Goal: Transaction & Acquisition: Purchase product/service

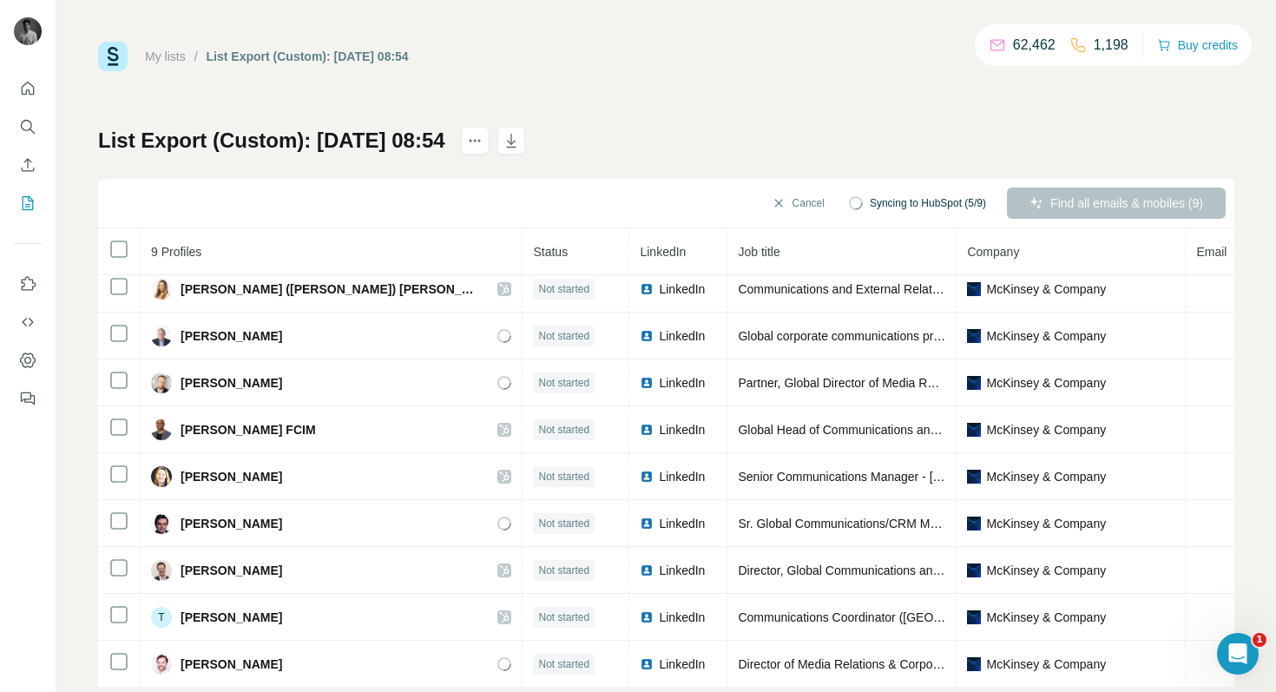
click at [433, 130] on h1 "List Export (Custom): 23/09/2025 08:54" at bounding box center [271, 141] width 347 height 28
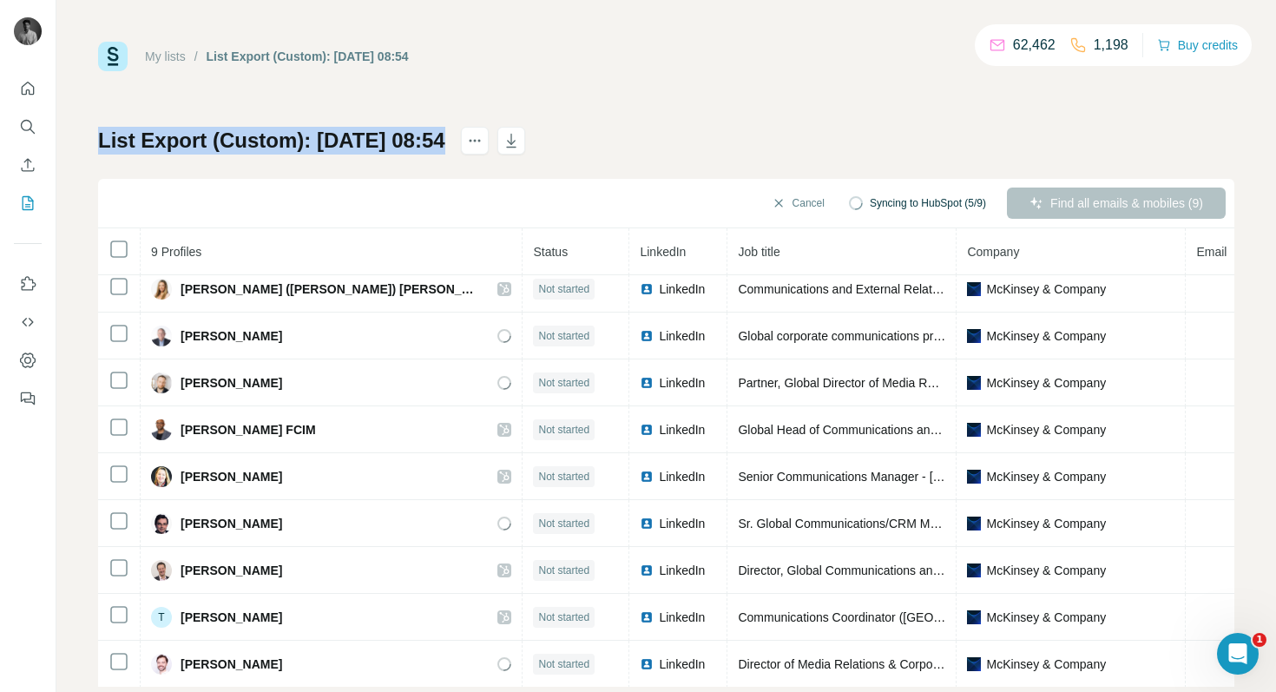
click at [433, 130] on h1 "List Export (Custom): 23/09/2025 08:54" at bounding box center [271, 141] width 347 height 28
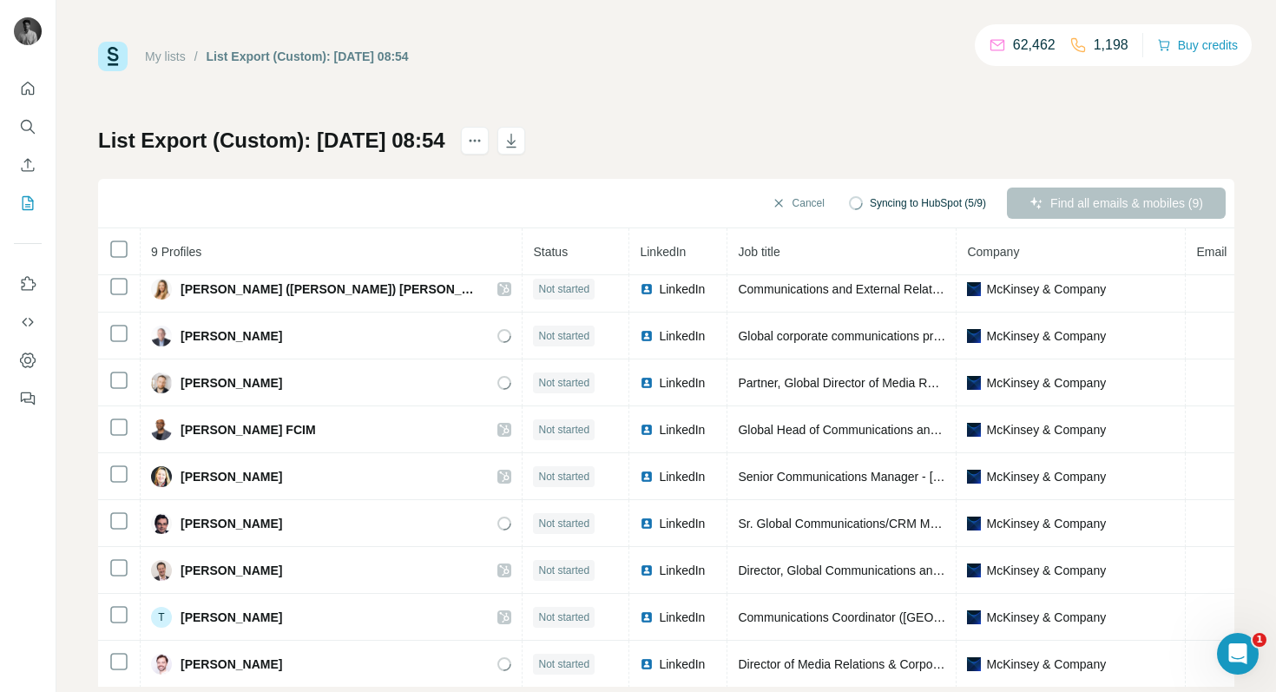
click at [629, 135] on div "List Export (Custom): 23/09/2025 08:54 Cancel Syncing to HubSpot (5/9) Find all…" at bounding box center [666, 407] width 1136 height 560
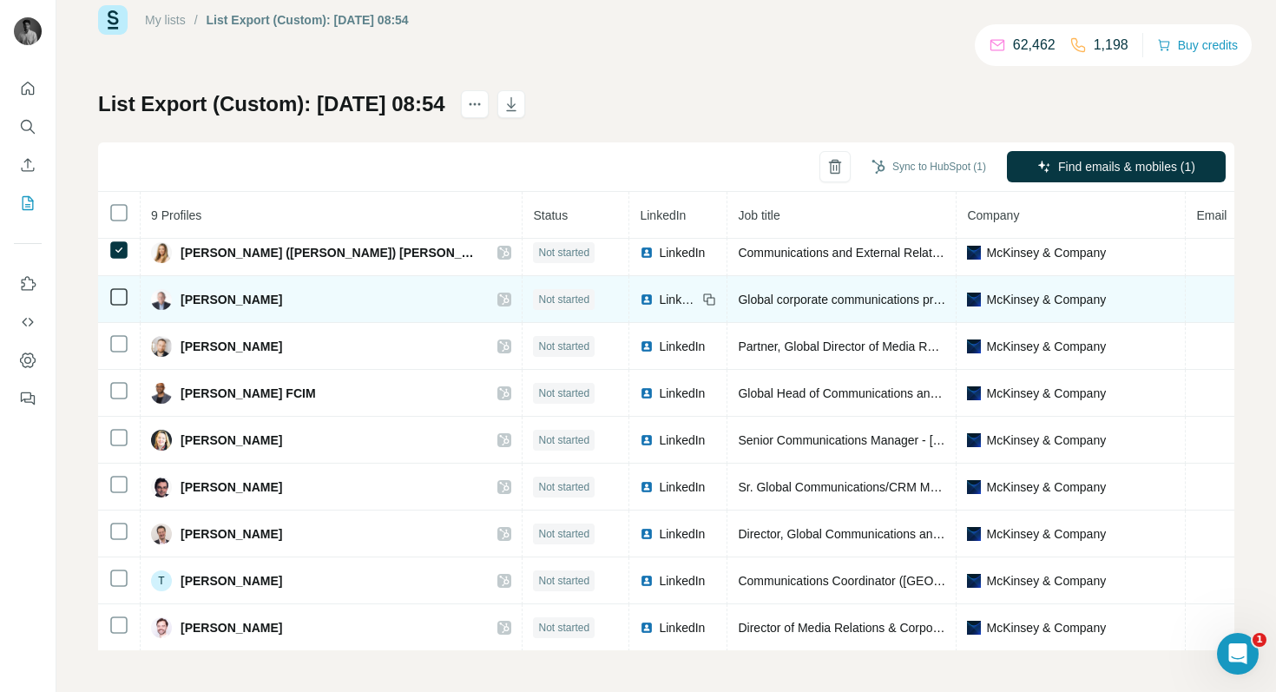
scroll to position [10, 0]
click at [250, 296] on span "Charles Barthold" at bounding box center [232, 298] width 102 height 17
copy div "Charles Barthold"
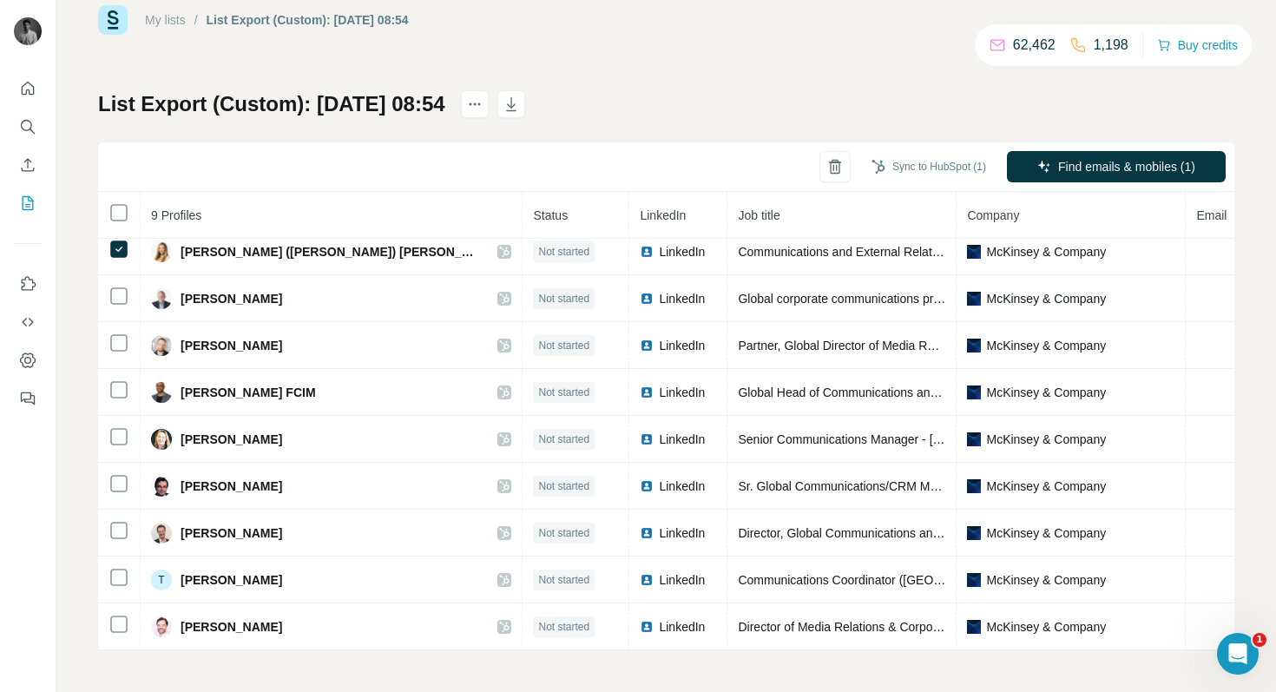
click at [797, 127] on div "List Export (Custom): 23/09/2025 08:54 Sync to HubSpot (1) Find emails & mobile…" at bounding box center [666, 370] width 1136 height 560
click at [215, 158] on div "Sync all to HubSpot (9) Find all emails & mobiles (9)" at bounding box center [666, 166] width 1136 height 49
click at [23, 126] on icon "Search" at bounding box center [27, 126] width 17 height 17
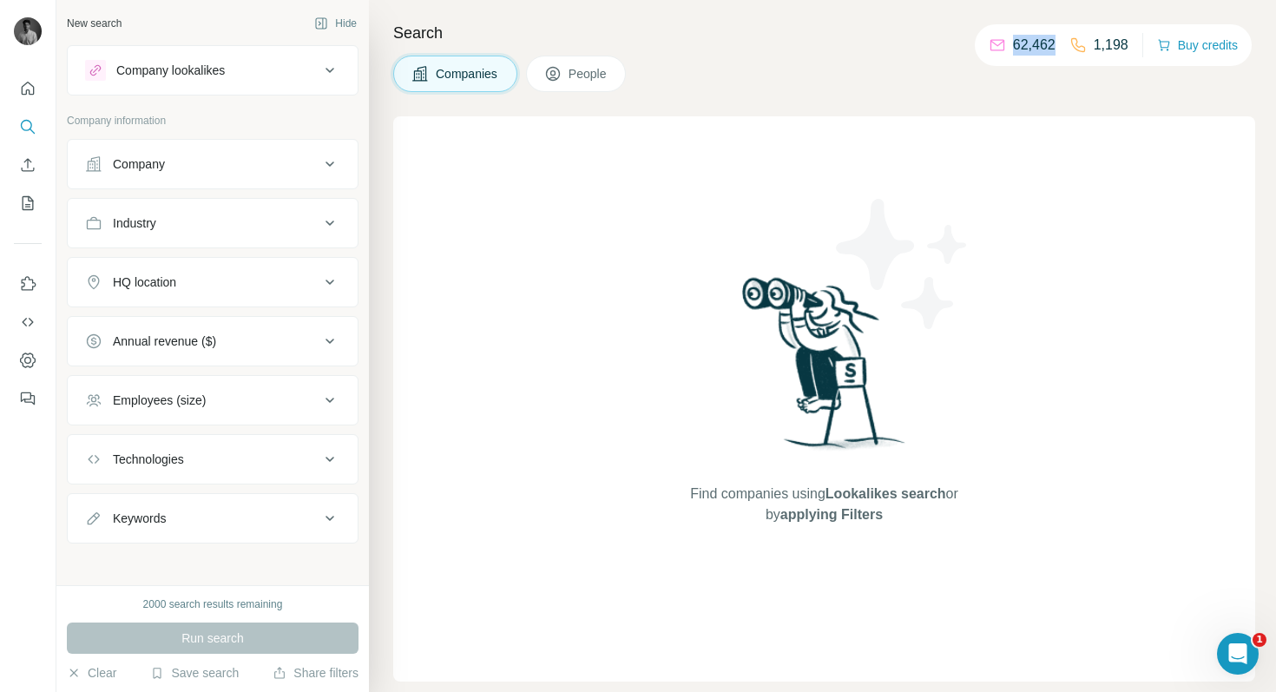
drag, startPoint x: 1007, startPoint y: 46, endPoint x: 1049, endPoint y: 46, distance: 41.7
click at [1049, 46] on p "62,462" at bounding box center [1034, 45] width 43 height 21
click at [1179, 44] on button "Buy credits" at bounding box center [1197, 45] width 81 height 24
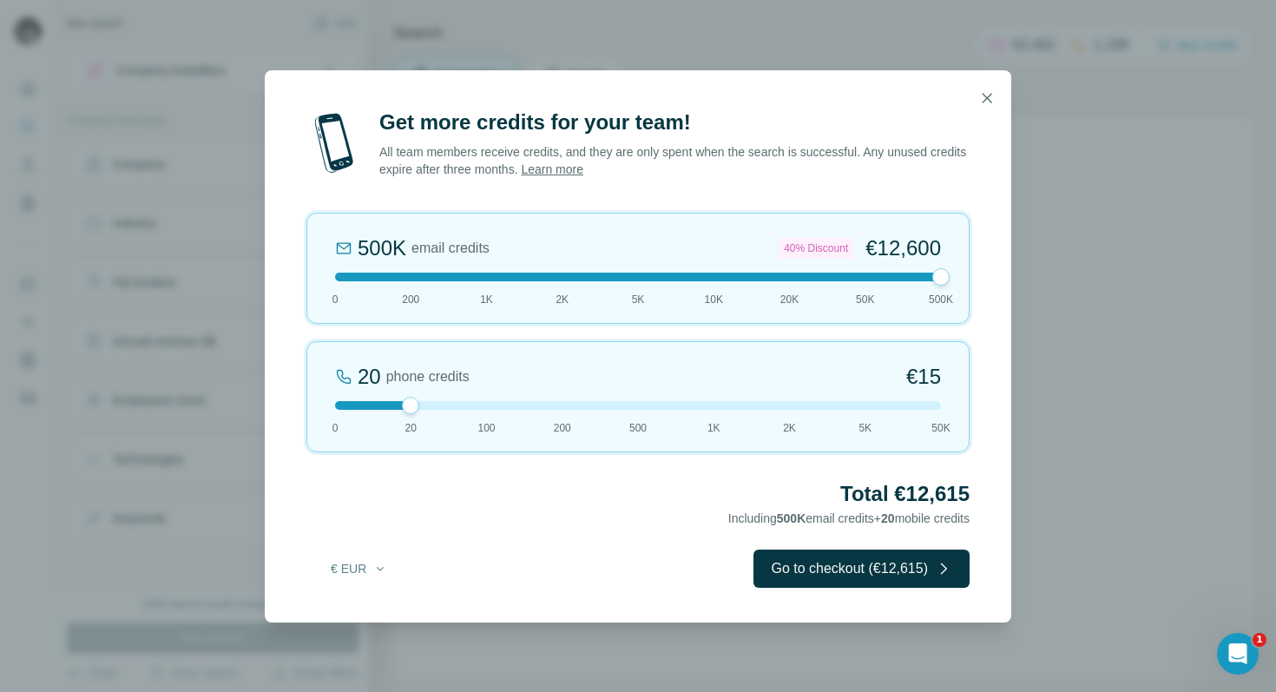
drag, startPoint x: 404, startPoint y: 278, endPoint x: 938, endPoint y: 282, distance: 533.8
click at [938, 282] on div at bounding box center [940, 276] width 17 height 17
drag, startPoint x: 407, startPoint y: 407, endPoint x: 334, endPoint y: 417, distance: 73.5
click at [334, 417] on div "0 phone credits €0 0 20 100 200 500 1K 2K 5K 50K" at bounding box center [637, 396] width 663 height 111
drag, startPoint x: 930, startPoint y: 273, endPoint x: 788, endPoint y: 272, distance: 142.4
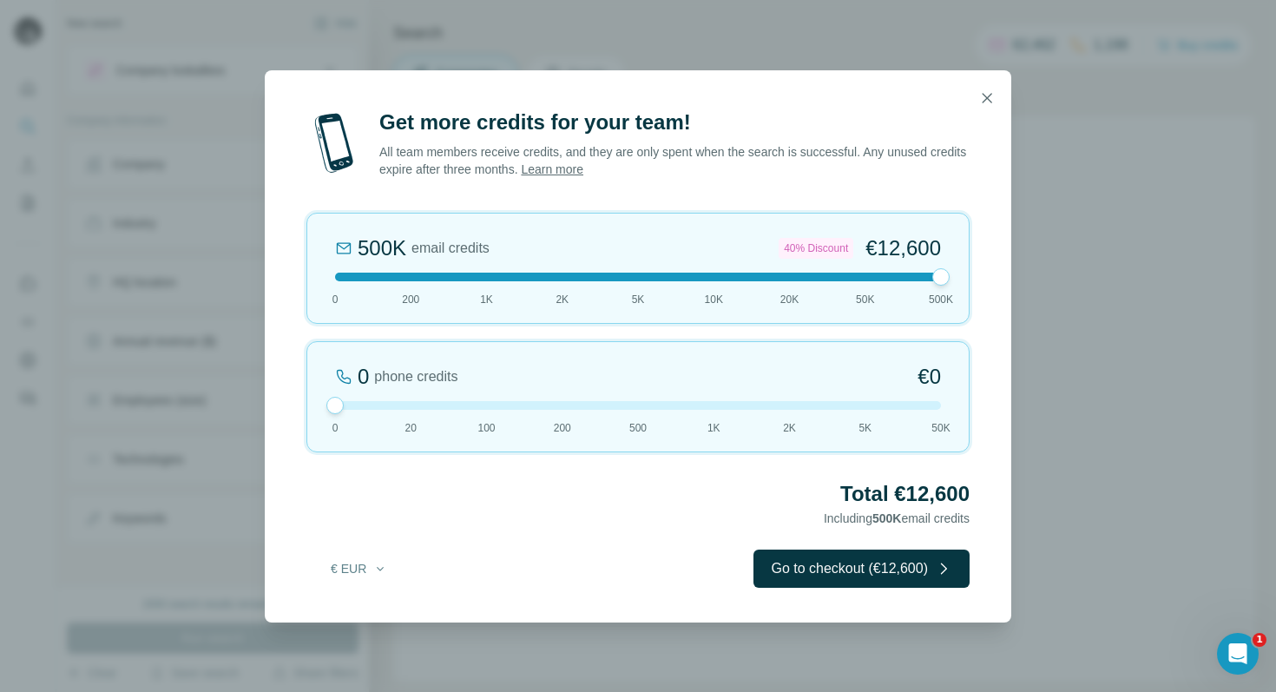
click at [788, 273] on div at bounding box center [638, 277] width 606 height 9
drag, startPoint x: 789, startPoint y: 279, endPoint x: 861, endPoint y: 280, distance: 72.0
click at [861, 280] on div at bounding box center [865, 276] width 17 height 17
click at [431, 173] on p "All team members receive credits, and they are only spent when the search is su…" at bounding box center [674, 160] width 590 height 35
drag, startPoint x: 565, startPoint y: 167, endPoint x: 483, endPoint y: 170, distance: 81.7
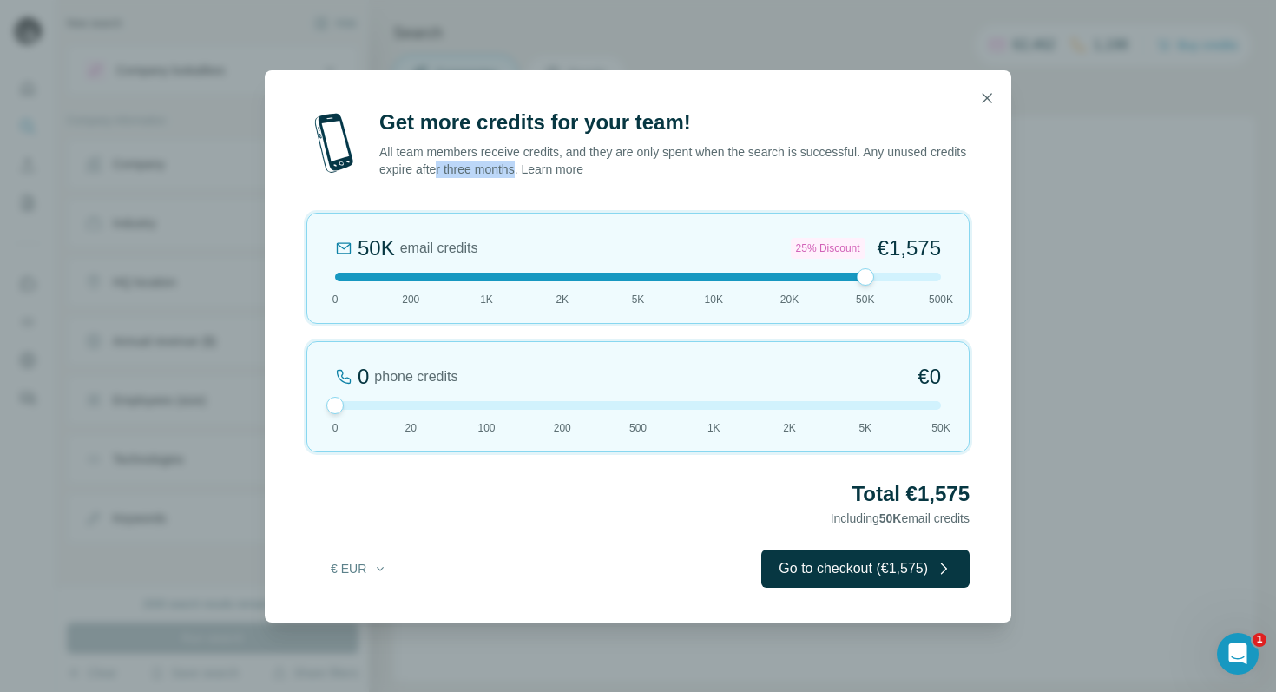
click at [483, 170] on p "All team members receive credits, and they are only spent when the search is su…" at bounding box center [674, 160] width 590 height 35
click at [865, 286] on div "50K email credits 25% Discount €1,575 0 200 1K 2K 5K 10K 20K 50K 500K" at bounding box center [637, 268] width 663 height 111
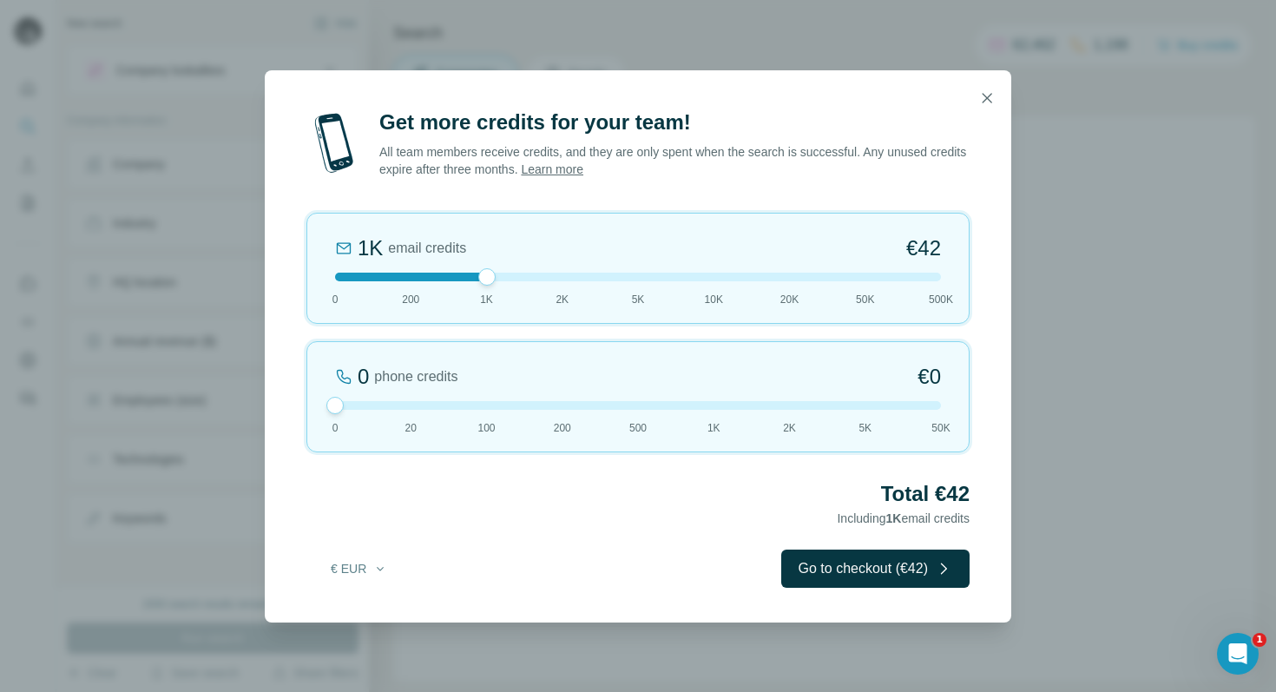
drag, startPoint x: 865, startPoint y: 277, endPoint x: 491, endPoint y: 267, distance: 374.2
click at [491, 267] on div "1K email credits €42 0 200 1K 2K 5K 10K 20K 50K 500K" at bounding box center [637, 268] width 663 height 111
click at [377, 569] on icon "button" at bounding box center [380, 569] width 14 height 14
click at [402, 507] on div "Total €42 Including 1K email credits" at bounding box center [637, 504] width 663 height 49
click at [987, 95] on icon "button" at bounding box center [986, 97] width 17 height 17
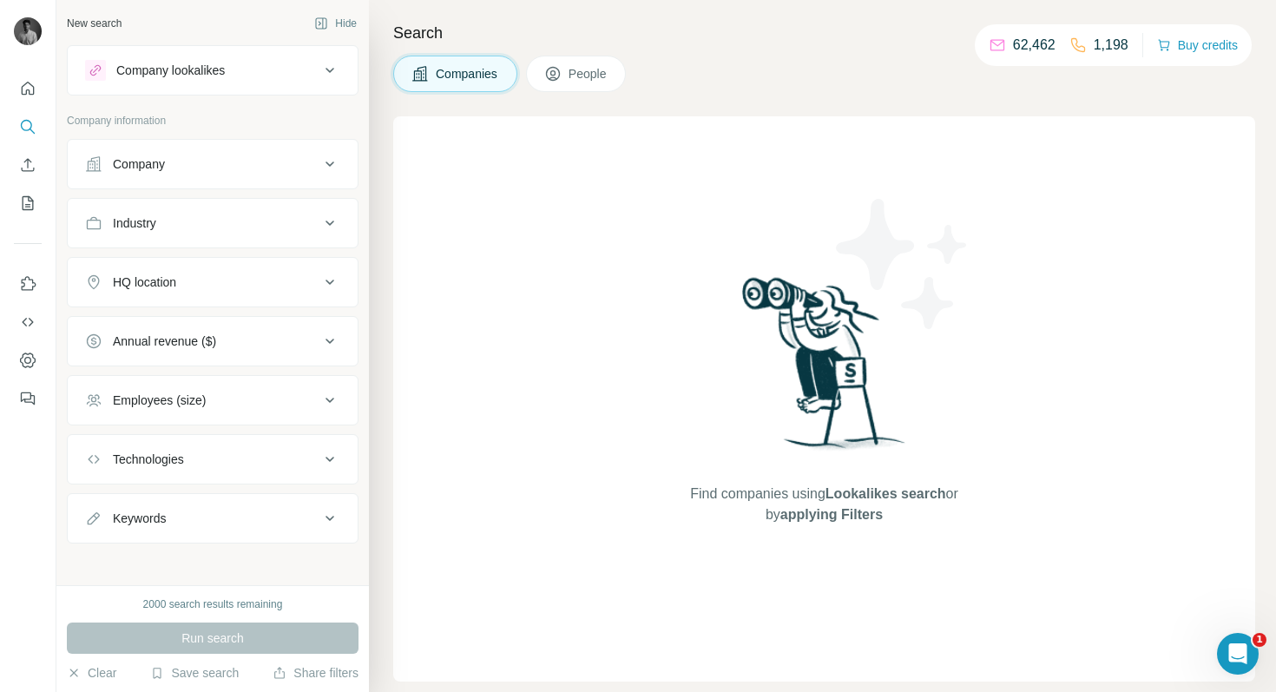
click at [575, 77] on span "People" at bounding box center [589, 73] width 40 height 17
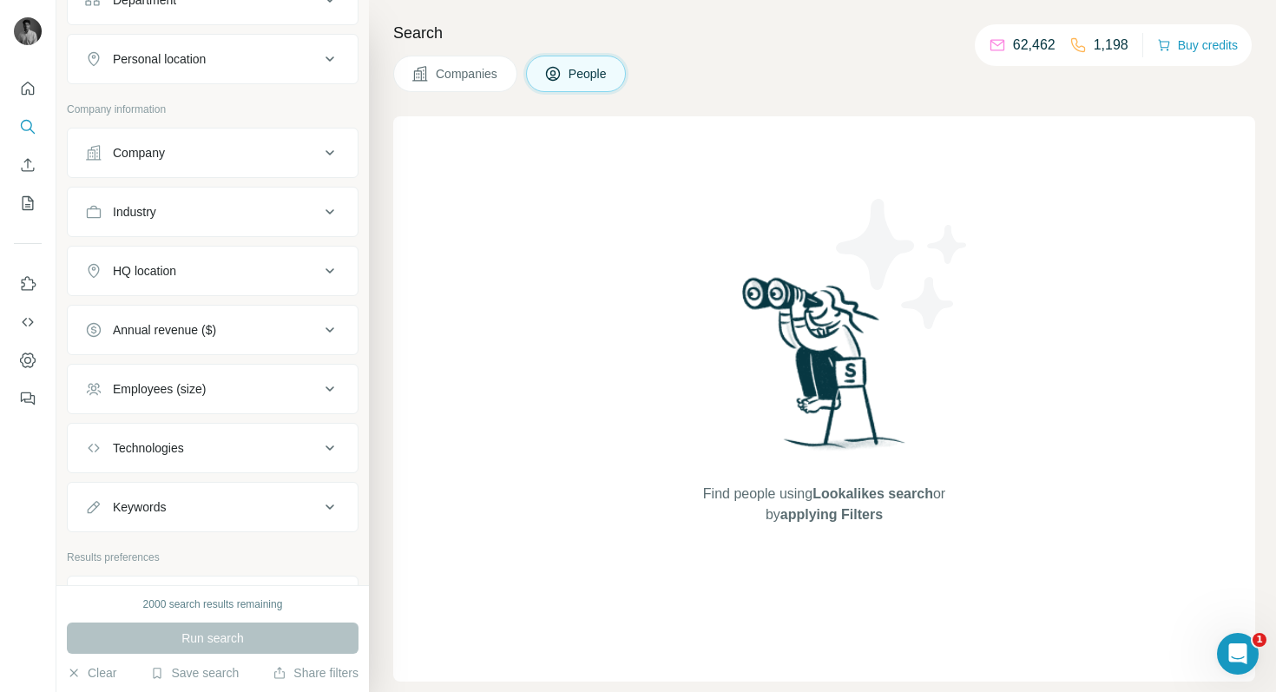
scroll to position [317, 0]
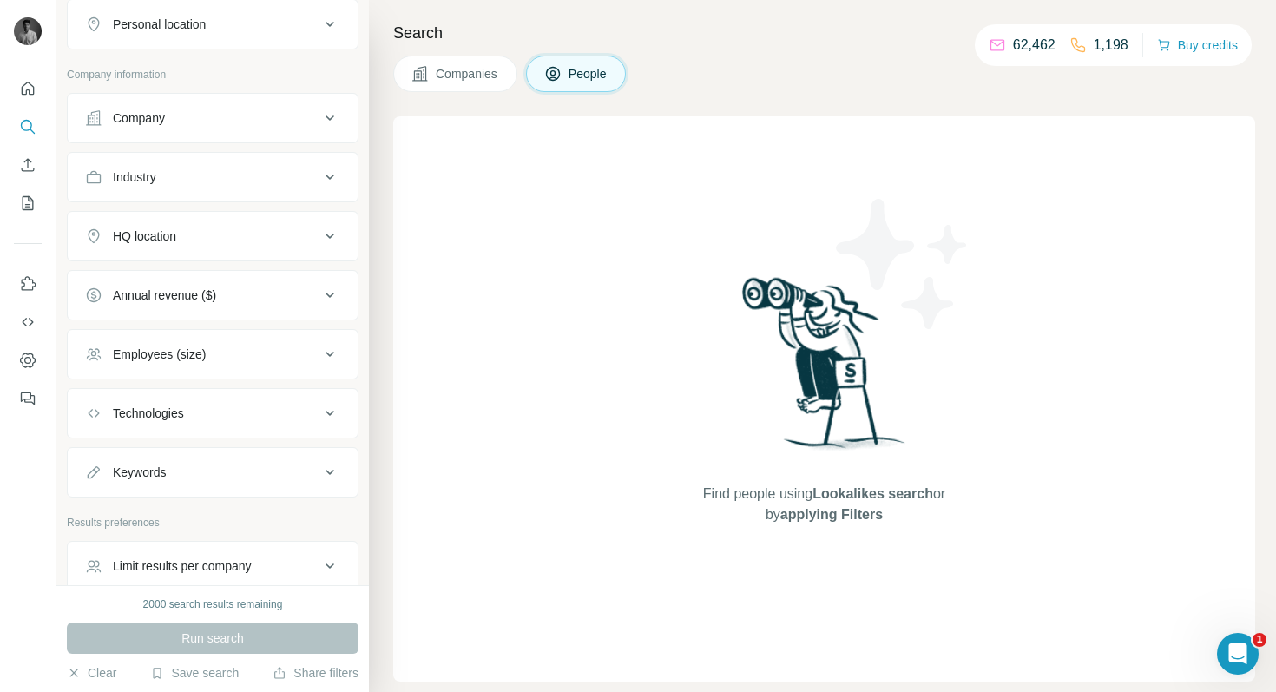
click at [173, 418] on div "Technologies" at bounding box center [148, 412] width 71 height 17
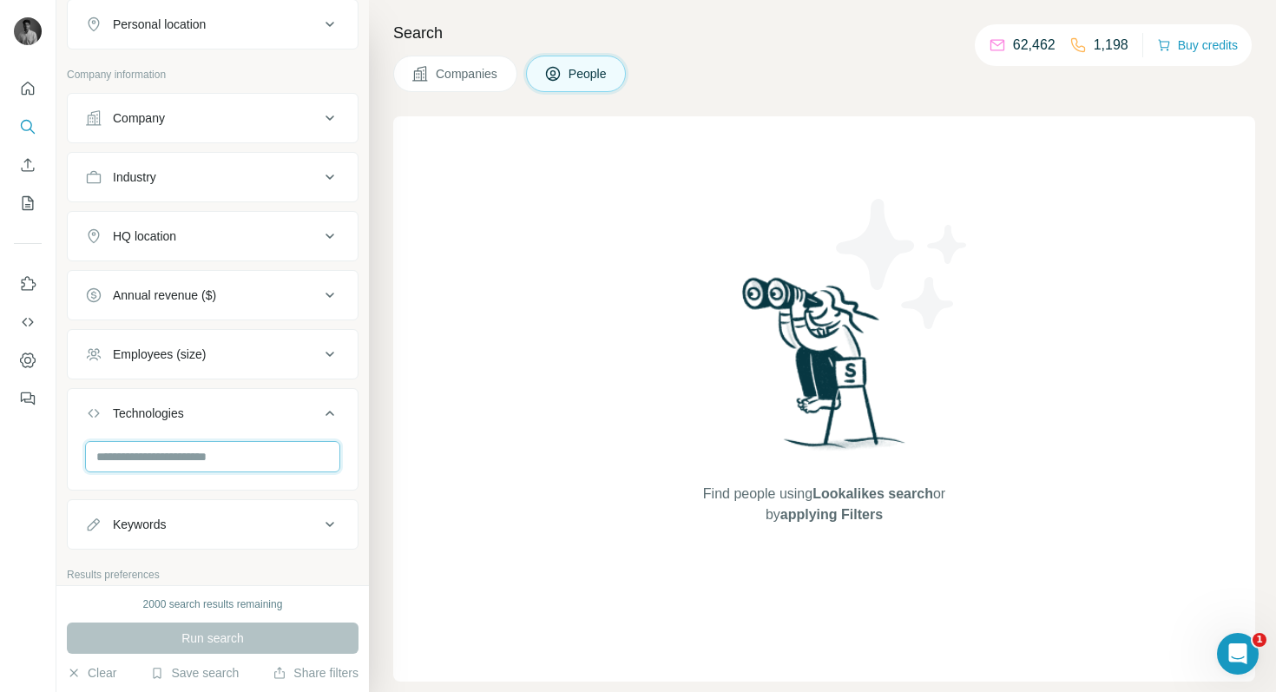
click at [174, 452] on input "text" at bounding box center [212, 456] width 255 height 31
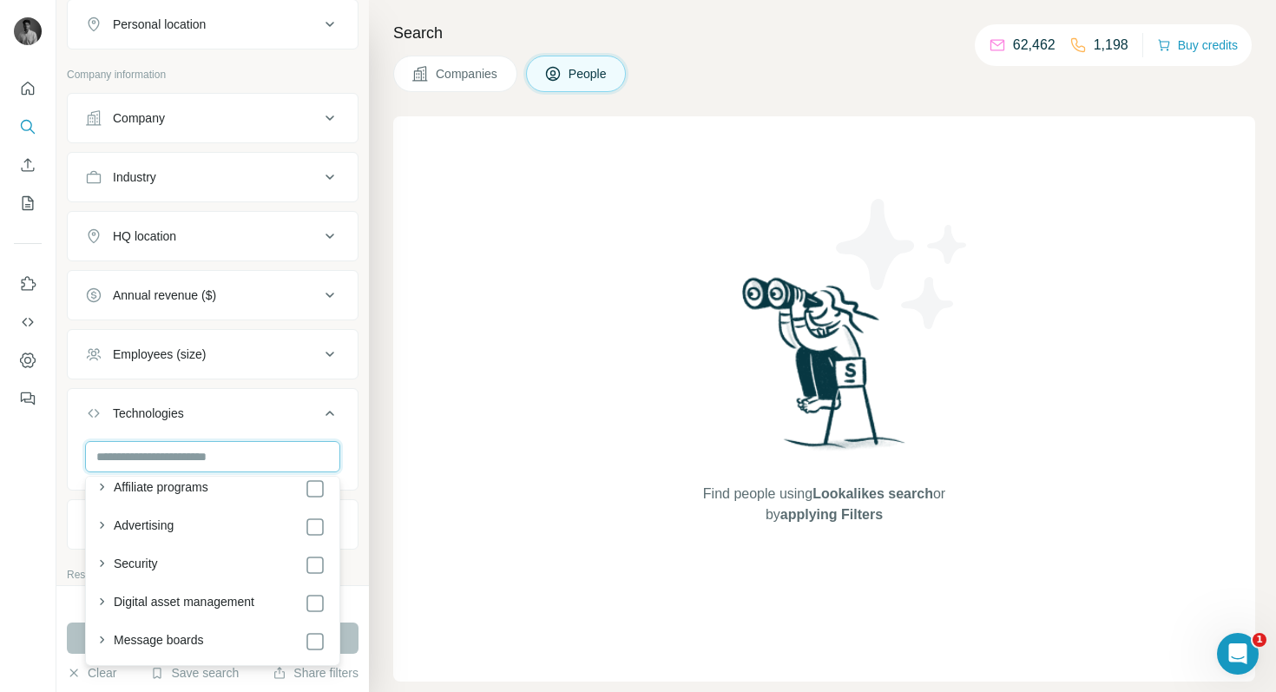
scroll to position [720, 0]
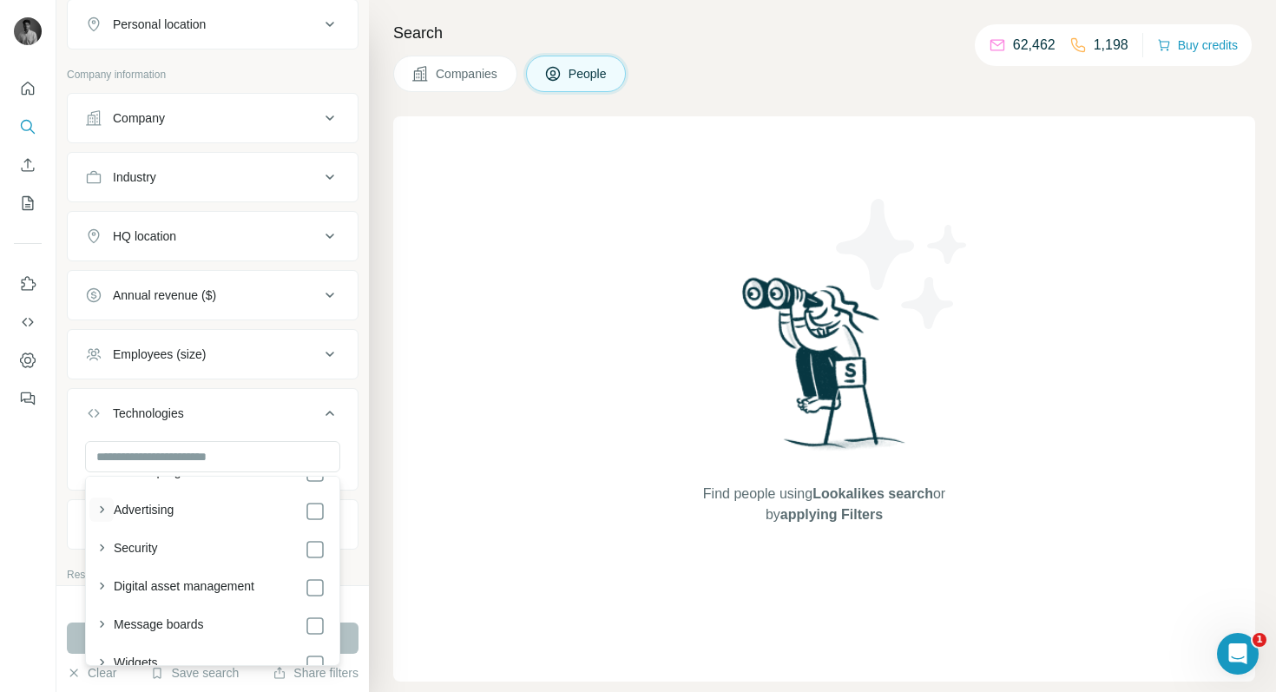
click at [100, 512] on icon "button" at bounding box center [101, 509] width 17 height 17
click at [95, 551] on icon "button" at bounding box center [101, 552] width 17 height 17
click at [98, 551] on icon "button" at bounding box center [101, 553] width 7 height 4
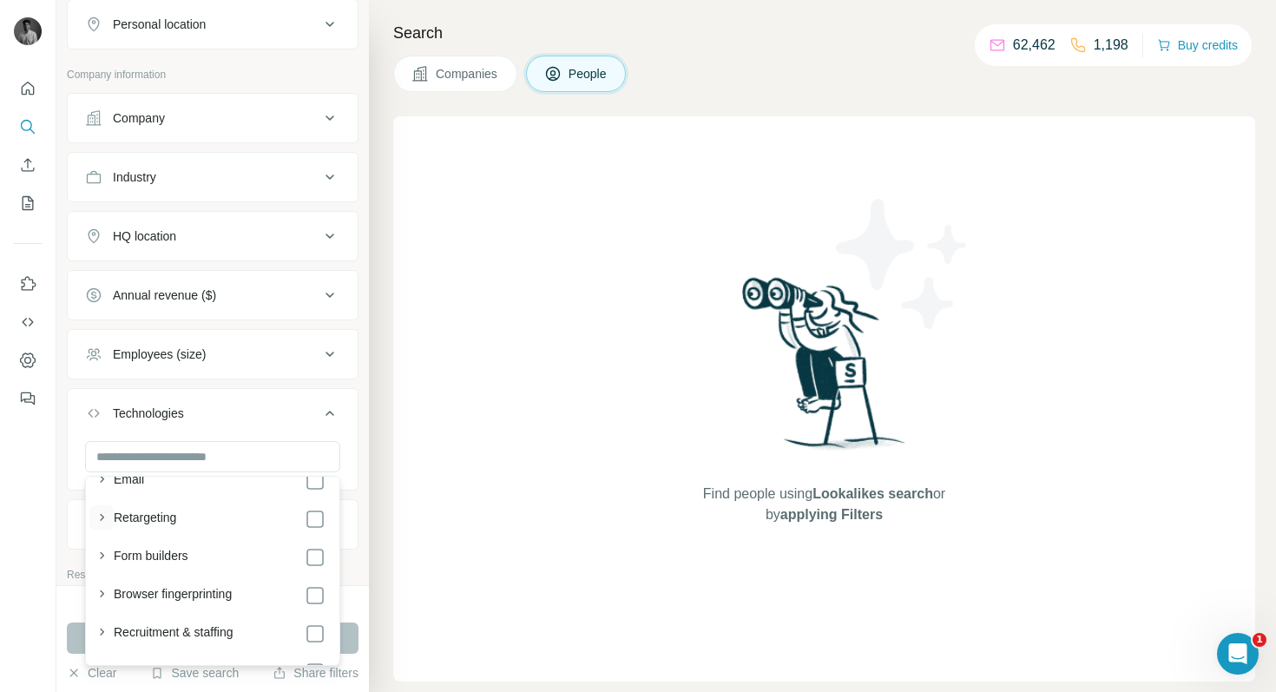
click at [101, 511] on icon "button" at bounding box center [101, 517] width 17 height 17
click at [101, 512] on icon "button" at bounding box center [101, 517] width 17 height 17
click at [102, 545] on icon "button" at bounding box center [101, 548] width 17 height 17
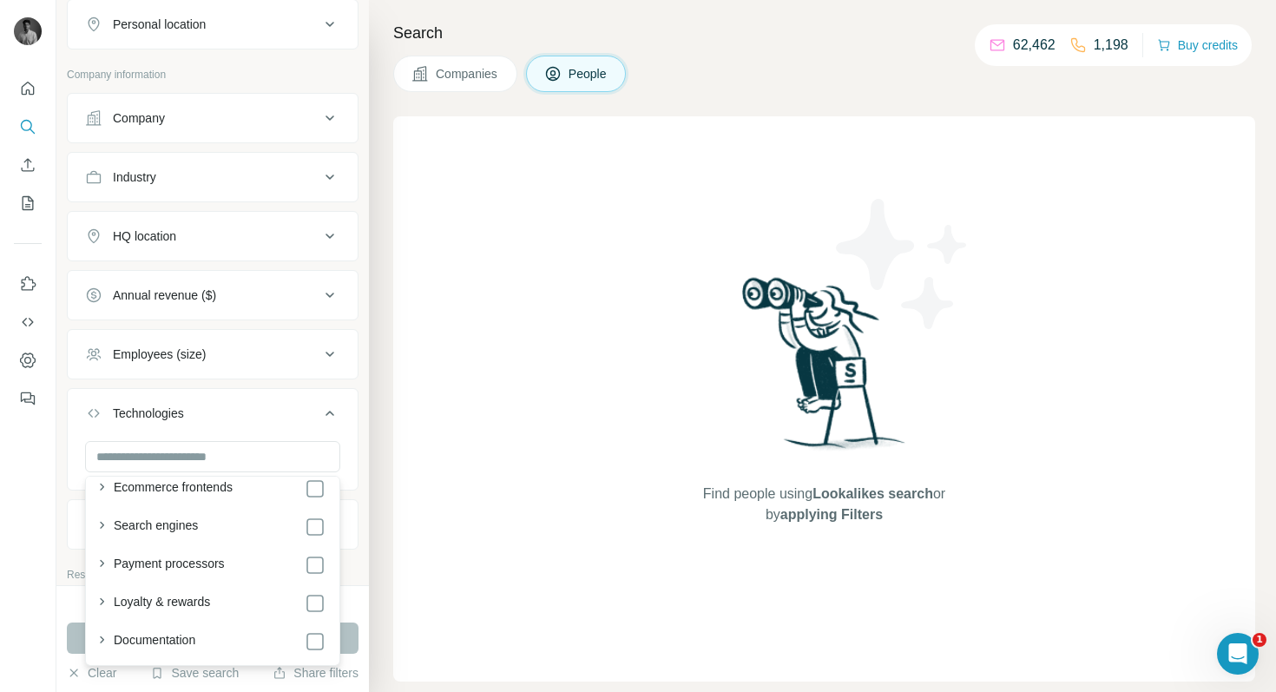
scroll to position [6417, 0]
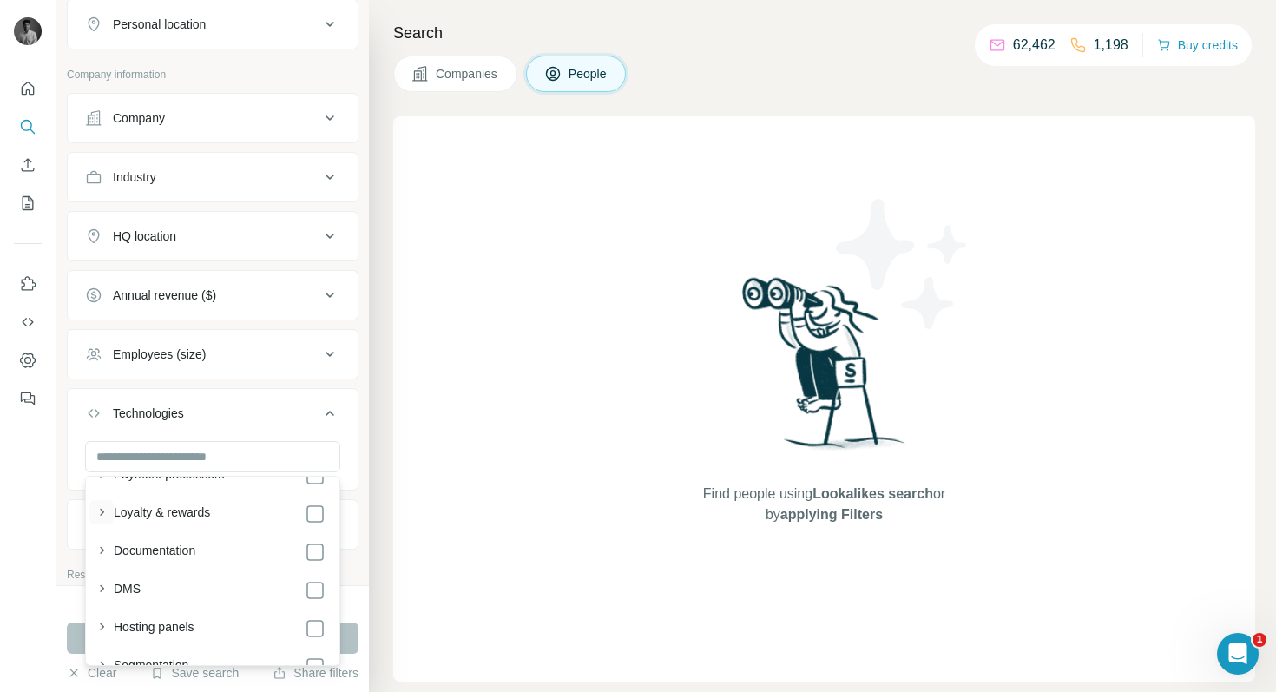
click at [104, 505] on icon "button" at bounding box center [101, 511] width 17 height 17
click at [101, 514] on icon "button" at bounding box center [101, 511] width 17 height 17
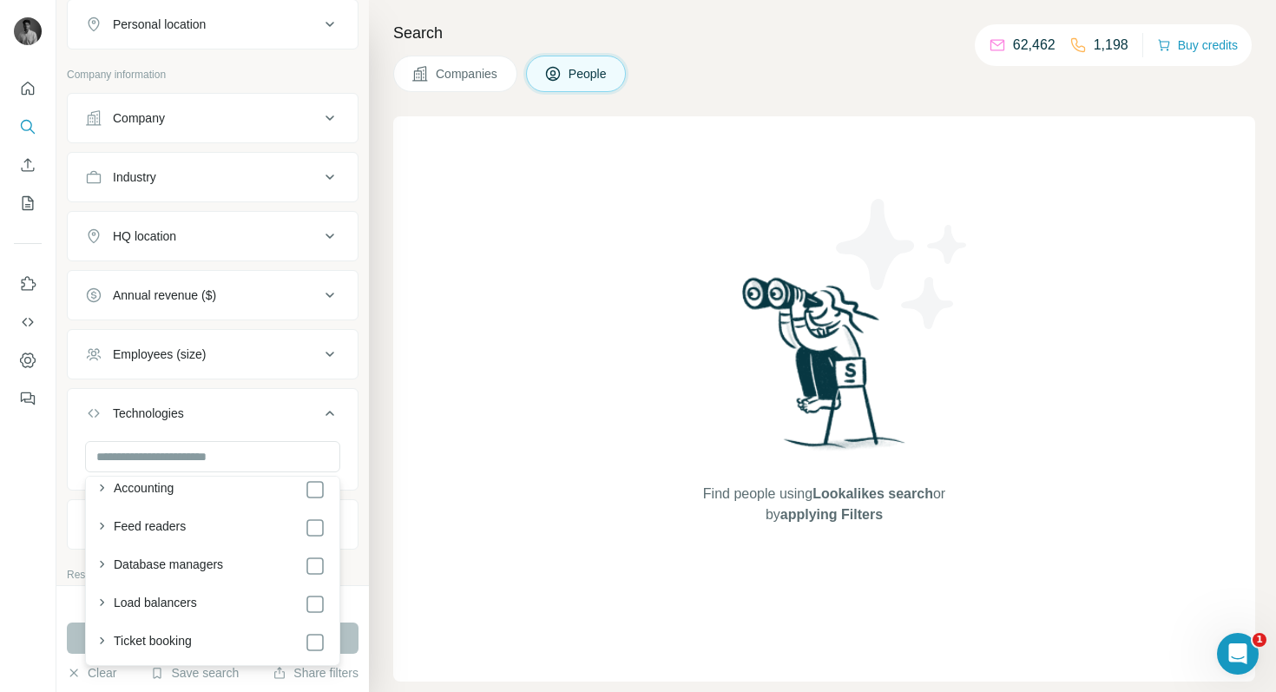
click at [361, 400] on div "New search Hide Company lookalikes Personal information Job title Seniority Dep…" at bounding box center [212, 292] width 312 height 585
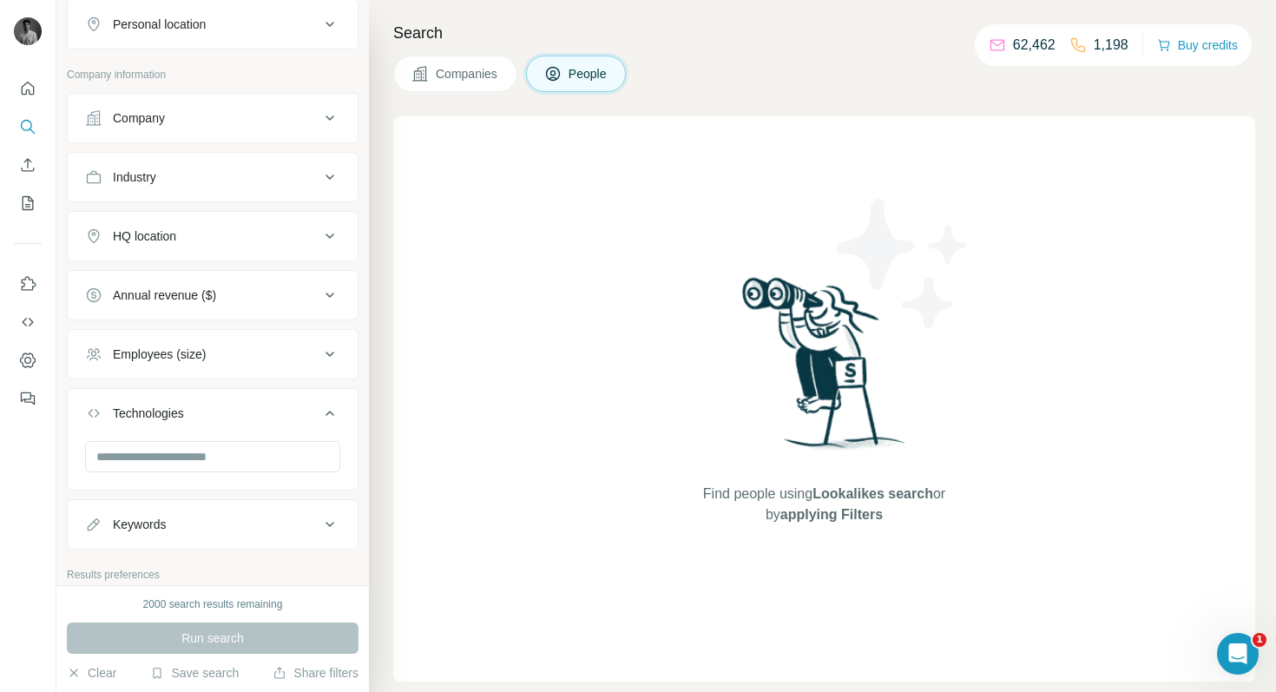
click at [333, 412] on icon at bounding box center [329, 413] width 21 height 21
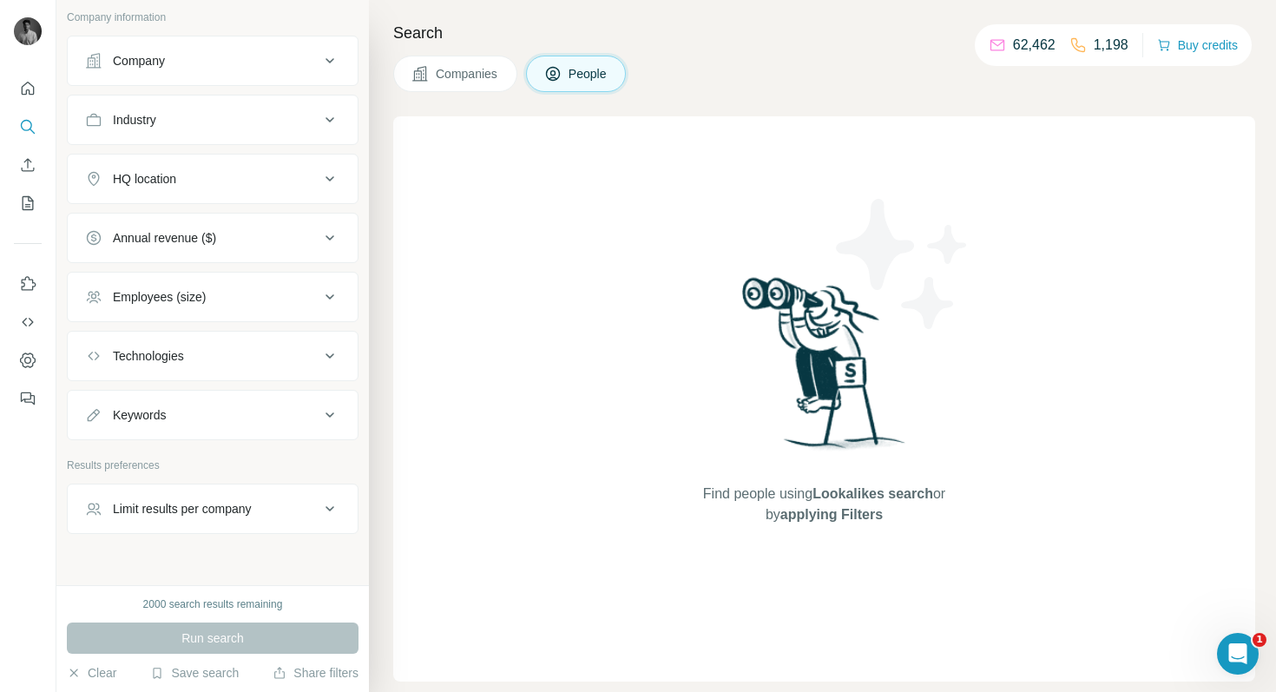
scroll to position [403, 0]
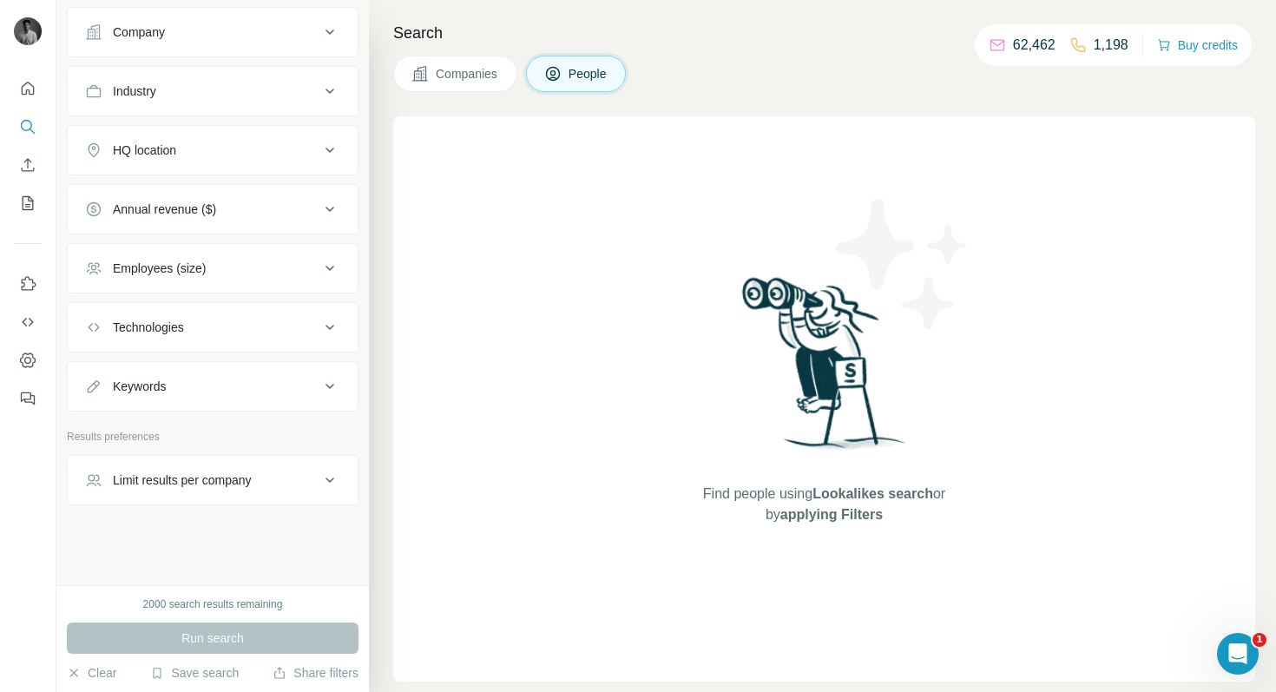
click at [338, 477] on icon at bounding box center [329, 480] width 21 height 21
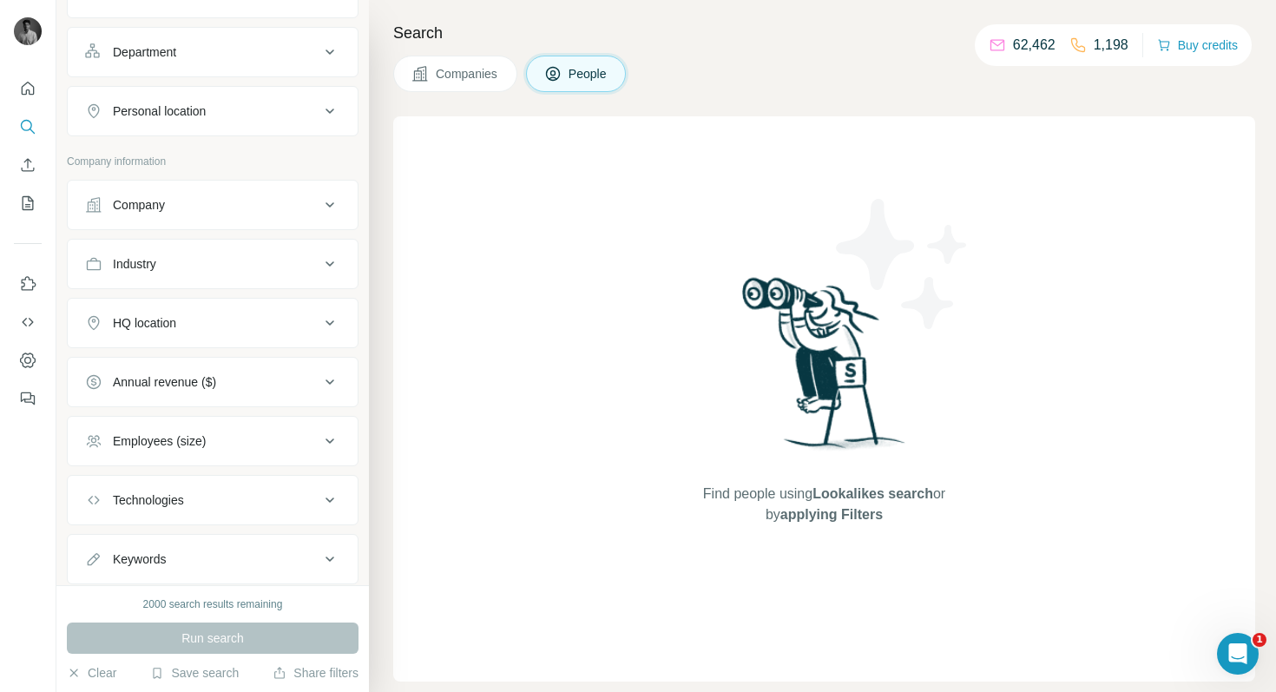
scroll to position [224, 0]
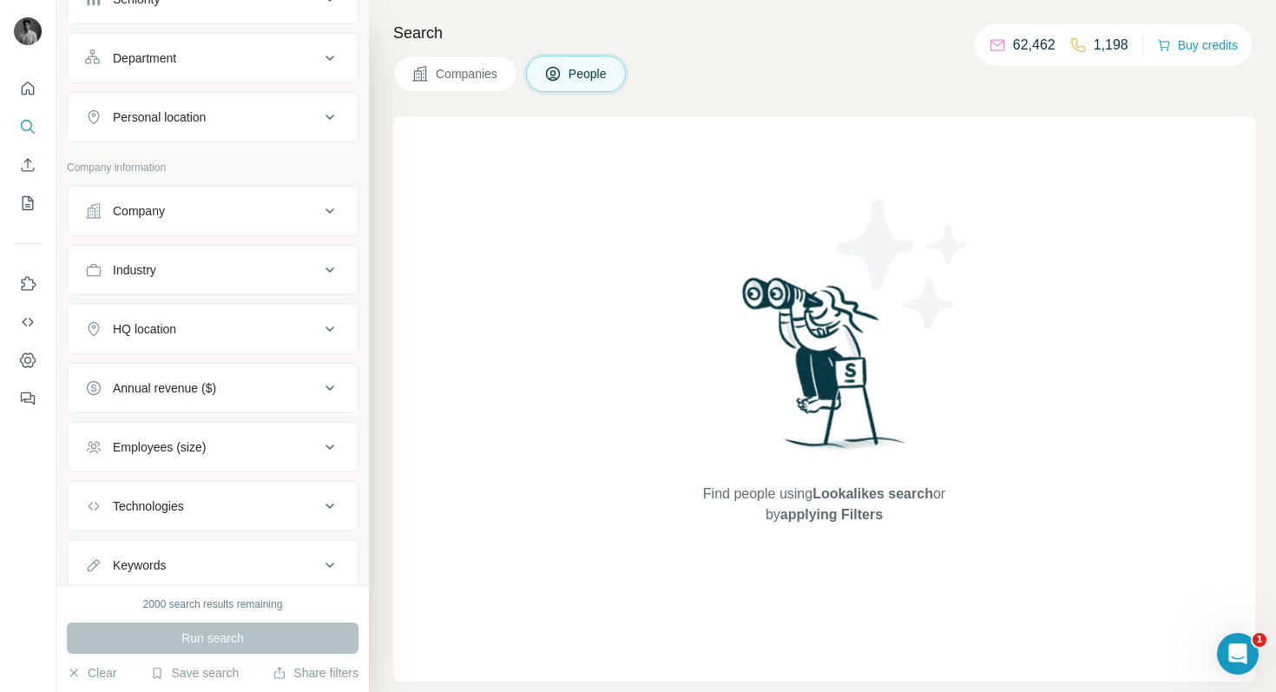
click at [318, 378] on button "Annual revenue ($)" at bounding box center [213, 388] width 290 height 42
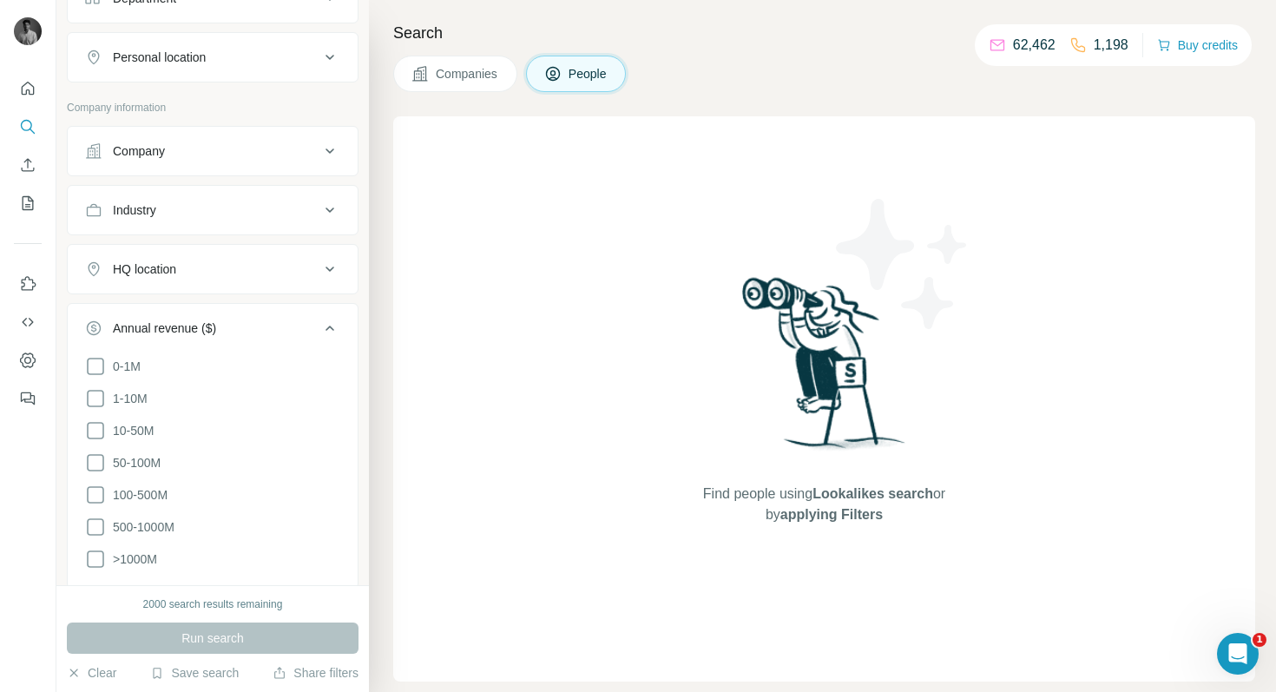
scroll to position [225, 0]
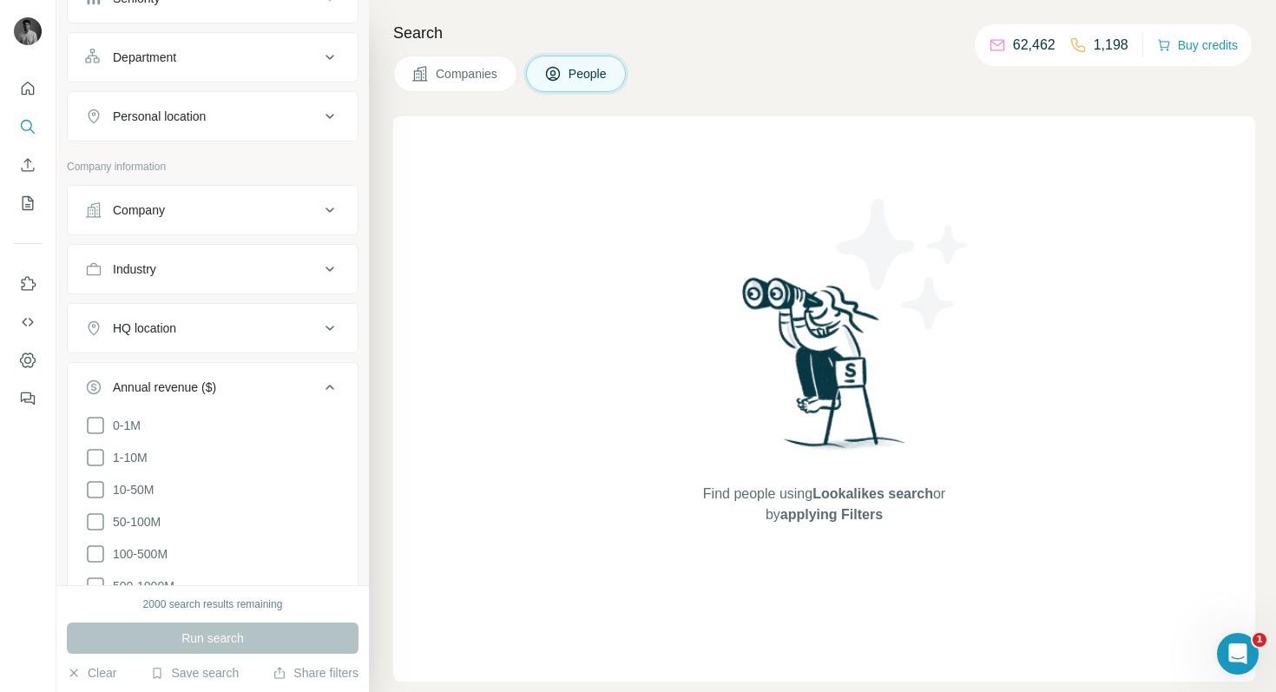
click at [329, 387] on icon at bounding box center [329, 387] width 21 height 21
click at [317, 265] on div "Industry" at bounding box center [202, 268] width 234 height 17
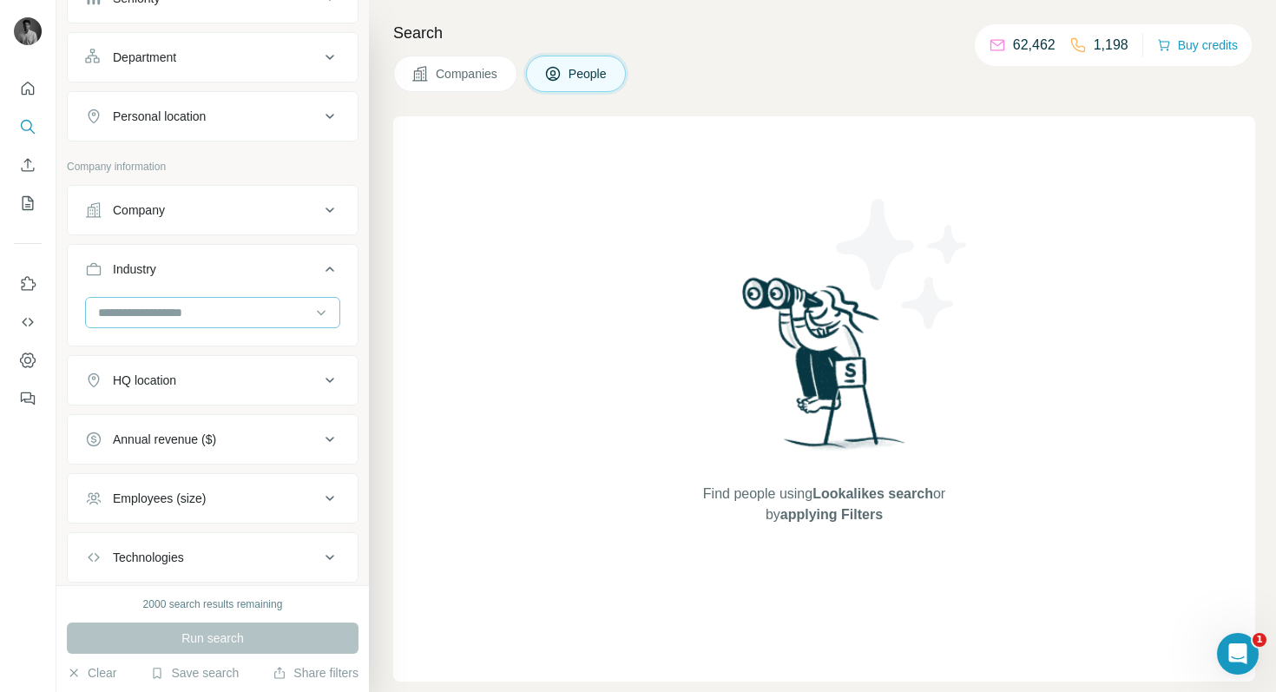
click at [261, 306] on input at bounding box center [203, 312] width 214 height 19
click at [425, 414] on div "Find people using Lookalikes search or by applying Filters" at bounding box center [824, 398] width 862 height 565
